Goal: Ask a question

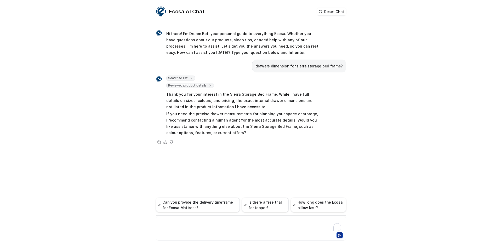
click at [171, 220] on div at bounding box center [251, 225] width 188 height 12
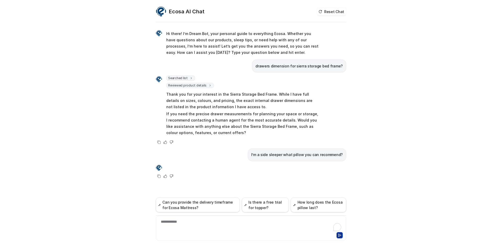
click at [245, 135] on p "If you need the precise drawer measurements for planning your space or storage,…" at bounding box center [242, 123] width 153 height 25
click at [304, 150] on div "I’m a side sleeper what pillow you can recommend?" at bounding box center [297, 155] width 98 height 13
click at [305, 154] on p "I’m a side sleeper what pillow you can recommend?" at bounding box center [297, 155] width 92 height 6
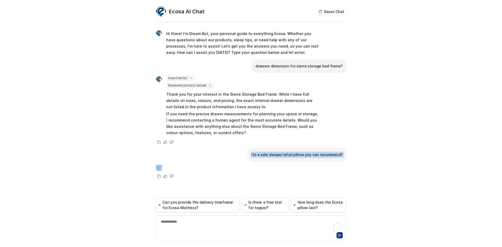
copy span "I’m a side sleeper what pillow you can recommend?"
click at [49, 121] on div "Ecosa AI Chat Reset Chat Hi there! I’m Dream Bot, your personal guide to everyt…" at bounding box center [251, 123] width 502 height 247
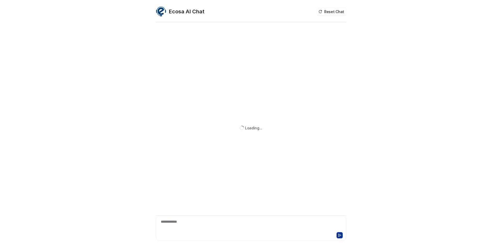
click at [191, 220] on div "**********" at bounding box center [251, 225] width 188 height 12
paste div
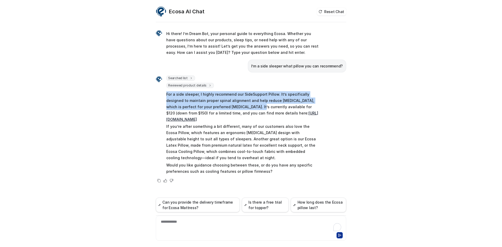
drag, startPoint x: 164, startPoint y: 94, endPoint x: 224, endPoint y: 107, distance: 61.1
click at [224, 107] on div "Searched list url : "https://www.ecosa.com.au/module/ecosafeeds/Feeds?feedid=34…" at bounding box center [238, 126] width 164 height 100
copy p "For a side sleeper, I highly recommend our SideSupport Pillow. It’s specificall…"
drag, startPoint x: 196, startPoint y: 114, endPoint x: 215, endPoint y: 118, distance: 18.8
click at [215, 118] on p "For a side sleeper, I highly recommend our SideSupport Pillow. It’s specificall…" at bounding box center [242, 106] width 153 height 31
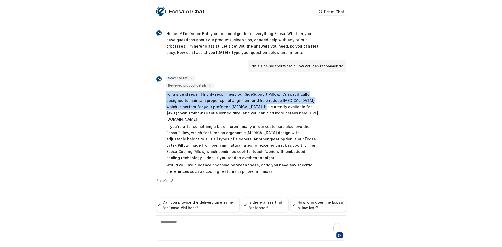
copy p "you can find more details here: https://www.ecosa.com.au/side-support-pillow-st…"
click at [223, 120] on p "For a side sleeper, I highly recommend our SideSupport Pillow. It’s specificall…" at bounding box center [242, 106] width 153 height 31
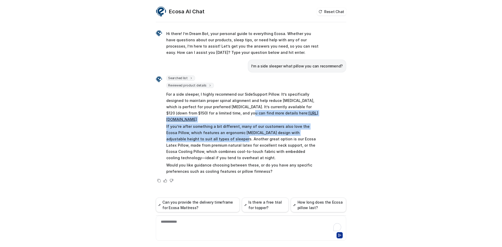
drag, startPoint x: 195, startPoint y: 113, endPoint x: 204, endPoint y: 138, distance: 27.1
click at [204, 138] on span "For a side sleeper, I highly recommend our SideSupport Pillow. It’s specificall…" at bounding box center [242, 132] width 153 height 85
copy span "you can find more details here: https://www.ecosa.com.au/side-support-pillow-st…"
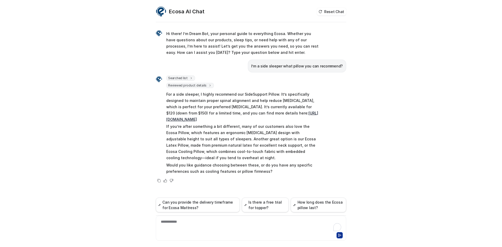
click at [171, 228] on div "**********" at bounding box center [251, 225] width 188 height 12
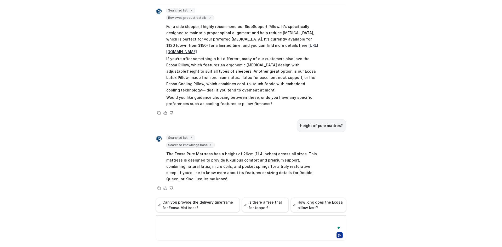
scroll to position [17, 0]
click at [167, 224] on div "**********" at bounding box center [251, 225] width 188 height 12
click at [210, 223] on div "**********" at bounding box center [251, 225] width 188 height 12
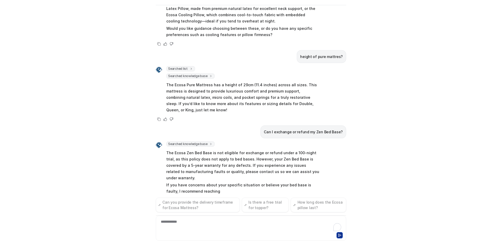
scroll to position [126, 0]
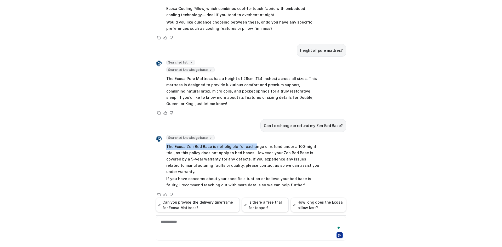
drag, startPoint x: 165, startPoint y: 146, endPoint x: 185, endPoint y: 142, distance: 20.9
click at [247, 148] on p "The Ecosa Zen Bed Base is not eligible for exchange or refund under a 100-night…" at bounding box center [242, 159] width 153 height 31
click at [198, 160] on p "The Ecosa Zen Bed Base is not eligible for exchange or refund under a 100-night…" at bounding box center [242, 159] width 153 height 31
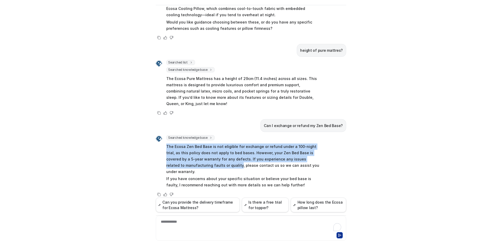
drag, startPoint x: 164, startPoint y: 146, endPoint x: 192, endPoint y: 166, distance: 33.9
click at [192, 166] on p "The Ecosa Zen Bed Base is not eligible for exchange or refund under a 100-night…" at bounding box center [242, 159] width 153 height 31
copy p "The Ecosa Zen Bed Base is not eligible for exchange or refund under a 100-night…"
